Goal: Find specific page/section: Find specific page/section

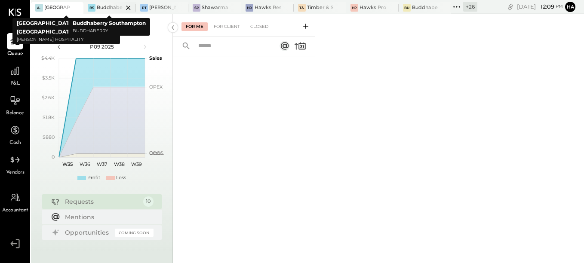
click at [105, 9] on div "Buddhaberry Southampton" at bounding box center [110, 7] width 26 height 7
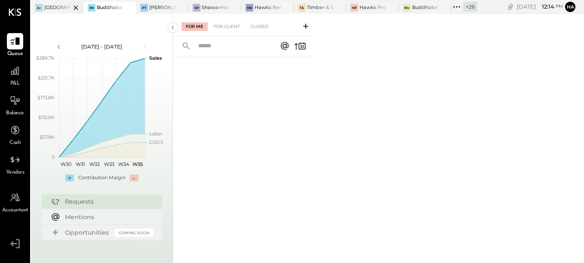
click at [76, 7] on icon at bounding box center [76, 8] width 11 height 10
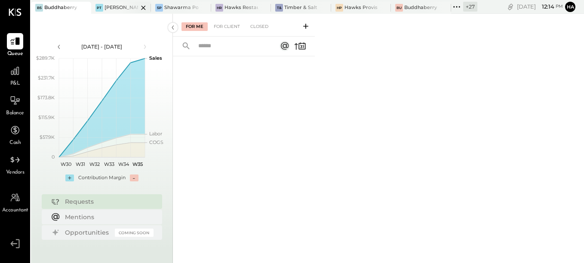
click at [110, 4] on div "[PERSON_NAME] Tavern" at bounding box center [122, 7] width 34 height 7
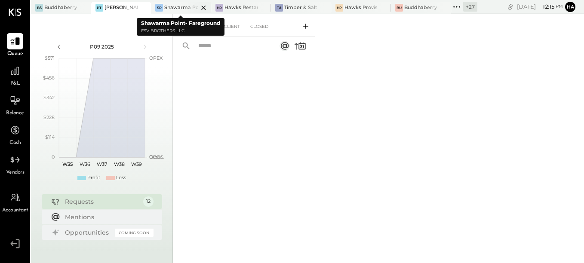
click at [174, 6] on div "Shawarma Point- Fareground" at bounding box center [181, 7] width 34 height 7
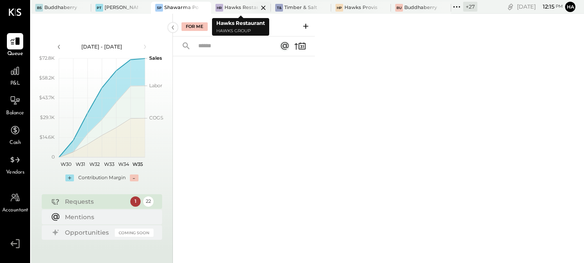
click at [236, 8] on div "Hawks Restaurant" at bounding box center [242, 7] width 34 height 7
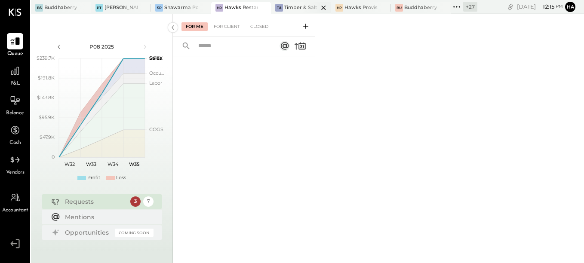
click at [303, 7] on div at bounding box center [316, 8] width 30 height 12
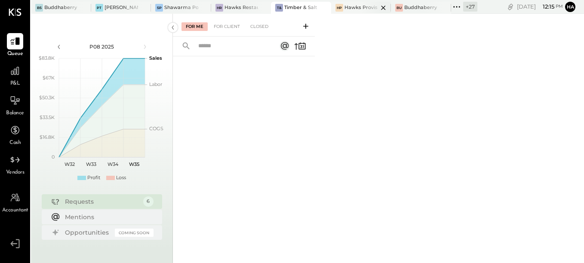
click at [352, 11] on div "HP Hawks Provisions & Public House" at bounding box center [354, 8] width 47 height 8
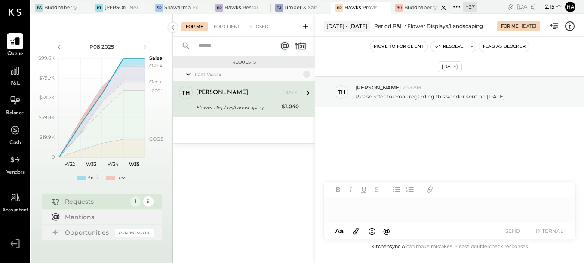
click at [415, 7] on div "Buddhaberry" at bounding box center [421, 7] width 33 height 7
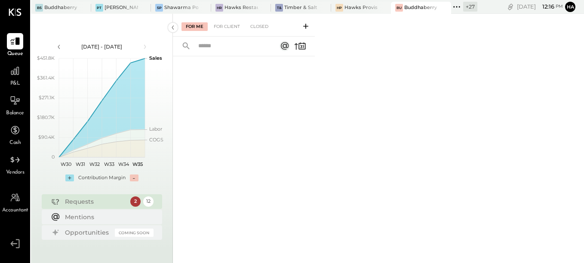
click at [469, 5] on div "+ 27" at bounding box center [470, 7] width 14 height 10
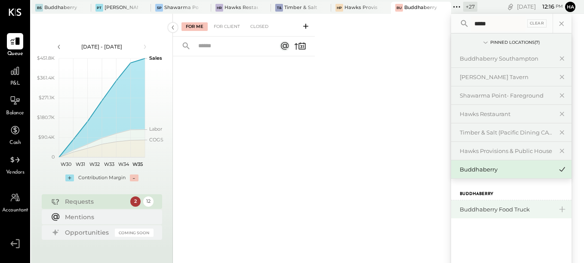
type input "*****"
click at [507, 210] on div "Buddhaberry Food Truck" at bounding box center [506, 210] width 93 height 8
